Goal: Information Seeking & Learning: Learn about a topic

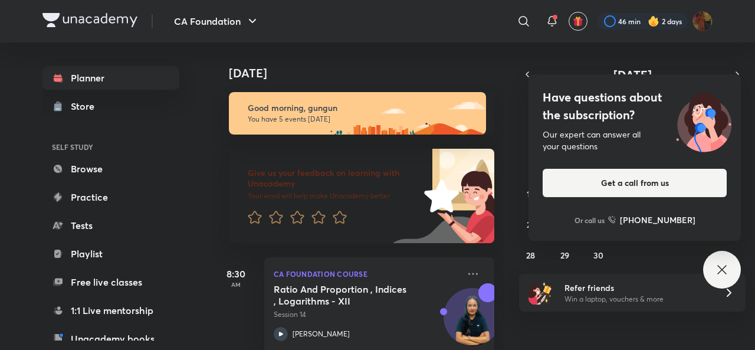
scroll to position [84, 0]
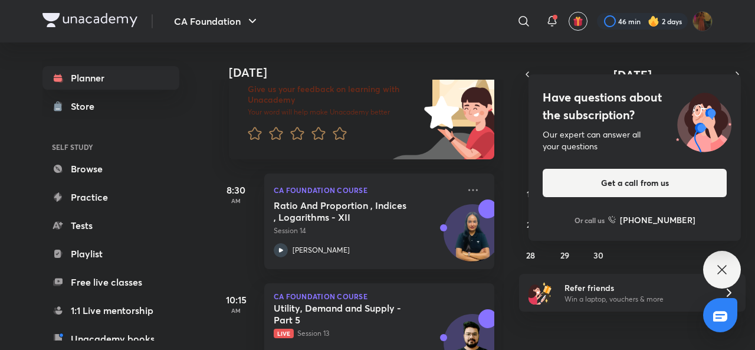
click at [714, 258] on div "Have questions about the subscription? Our expert can answer all your questions…" at bounding box center [722, 270] width 38 height 38
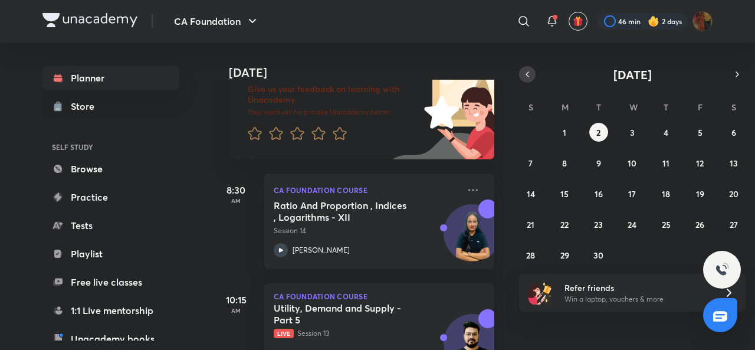
click at [533, 74] on button "button" at bounding box center [527, 74] width 17 height 17
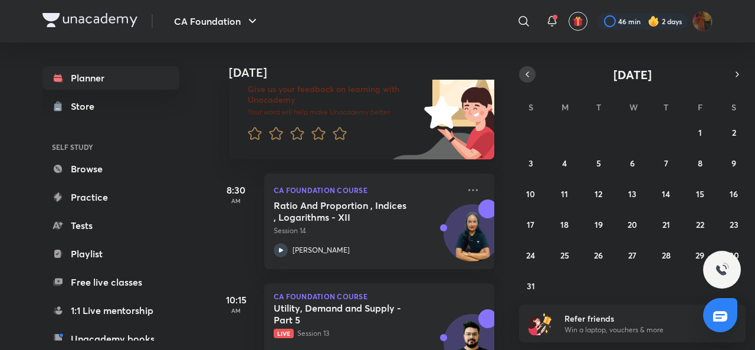
click at [533, 74] on button "button" at bounding box center [527, 74] width 17 height 17
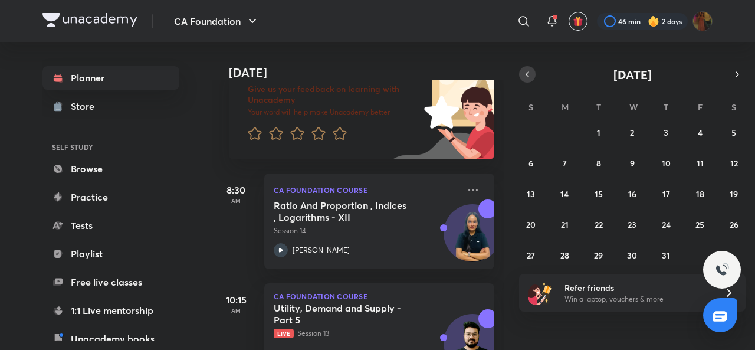
click at [533, 74] on button "button" at bounding box center [527, 74] width 17 height 17
click at [735, 77] on icon "button" at bounding box center [737, 74] width 9 height 11
